Goal: Find specific page/section: Find specific page/section

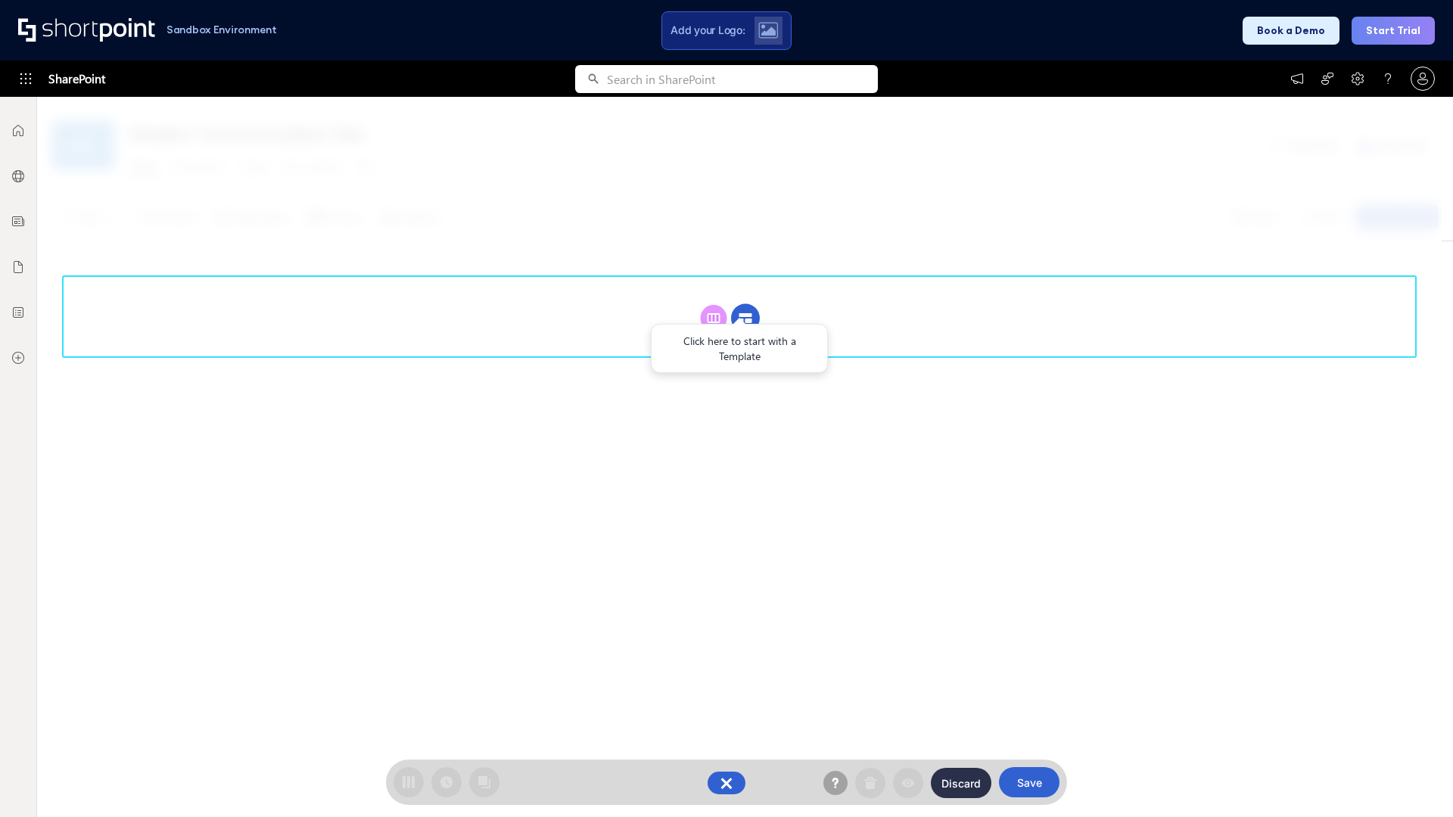
click at [746, 318] on circle at bounding box center [745, 318] width 29 height 29
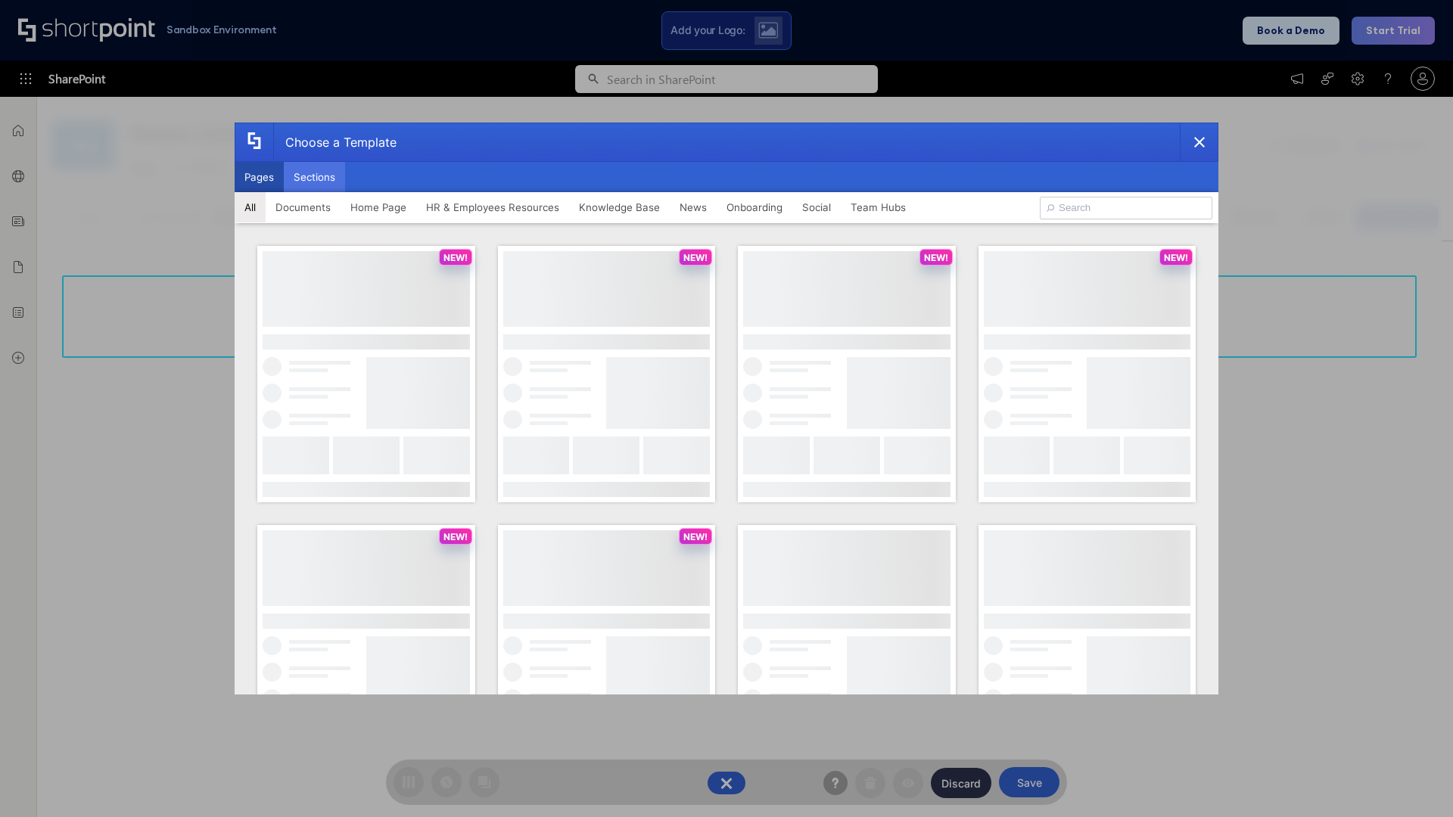
click at [314, 177] on button "Sections" at bounding box center [314, 177] width 61 height 30
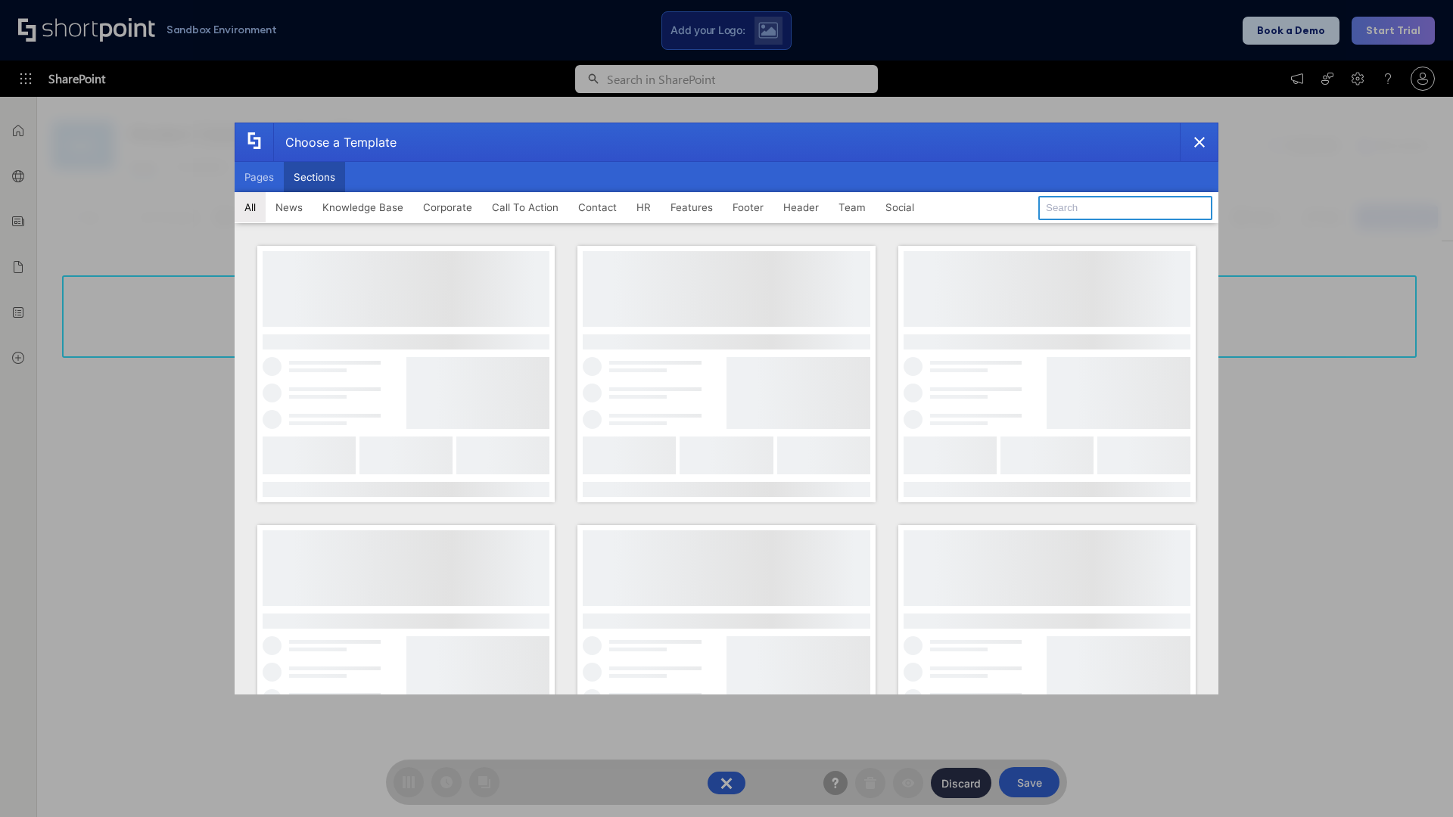
type input "Footer 1"
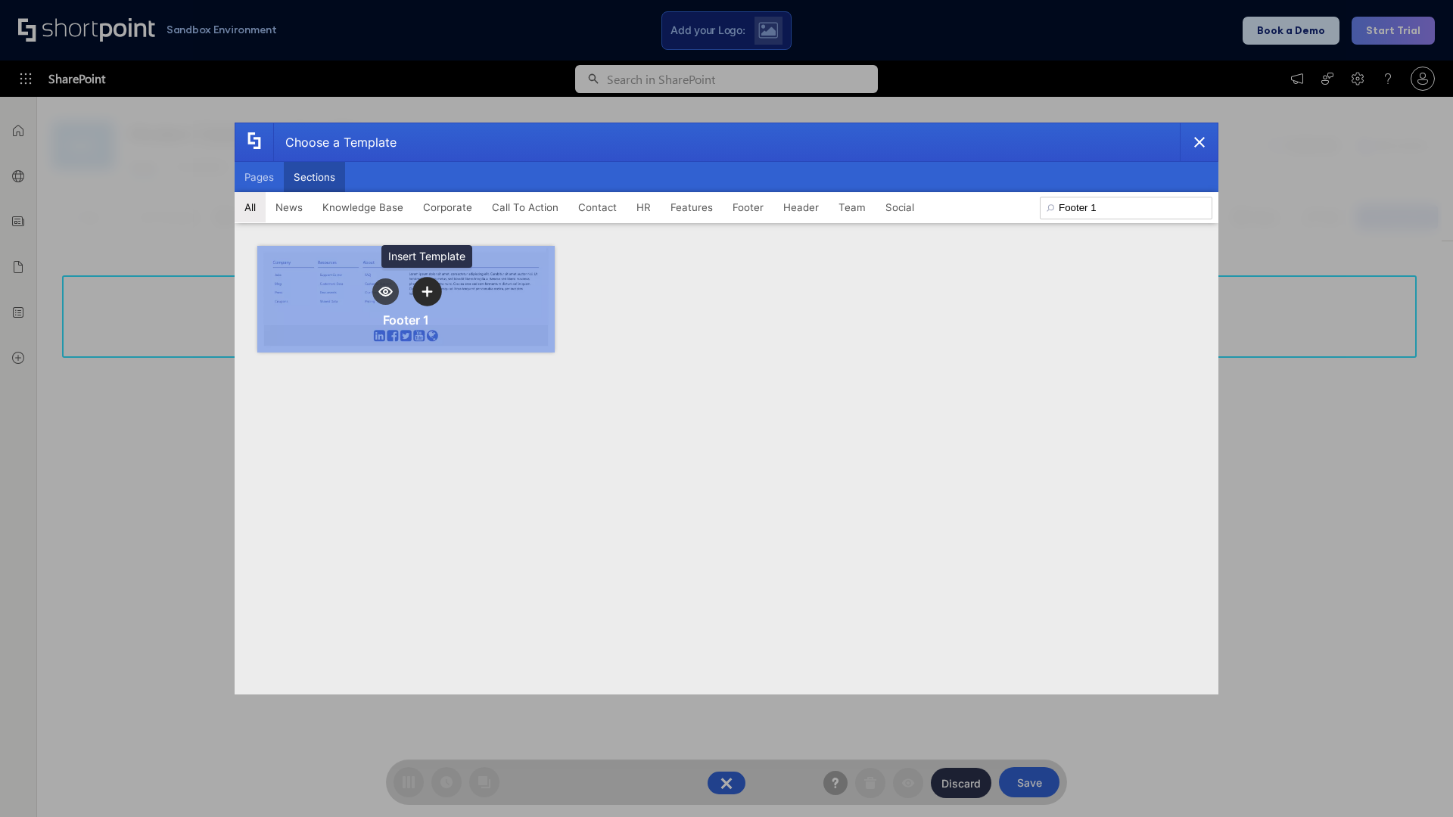
click at [427, 291] on icon "template selector" at bounding box center [427, 292] width 11 height 11
